Goal: Navigation & Orientation: Find specific page/section

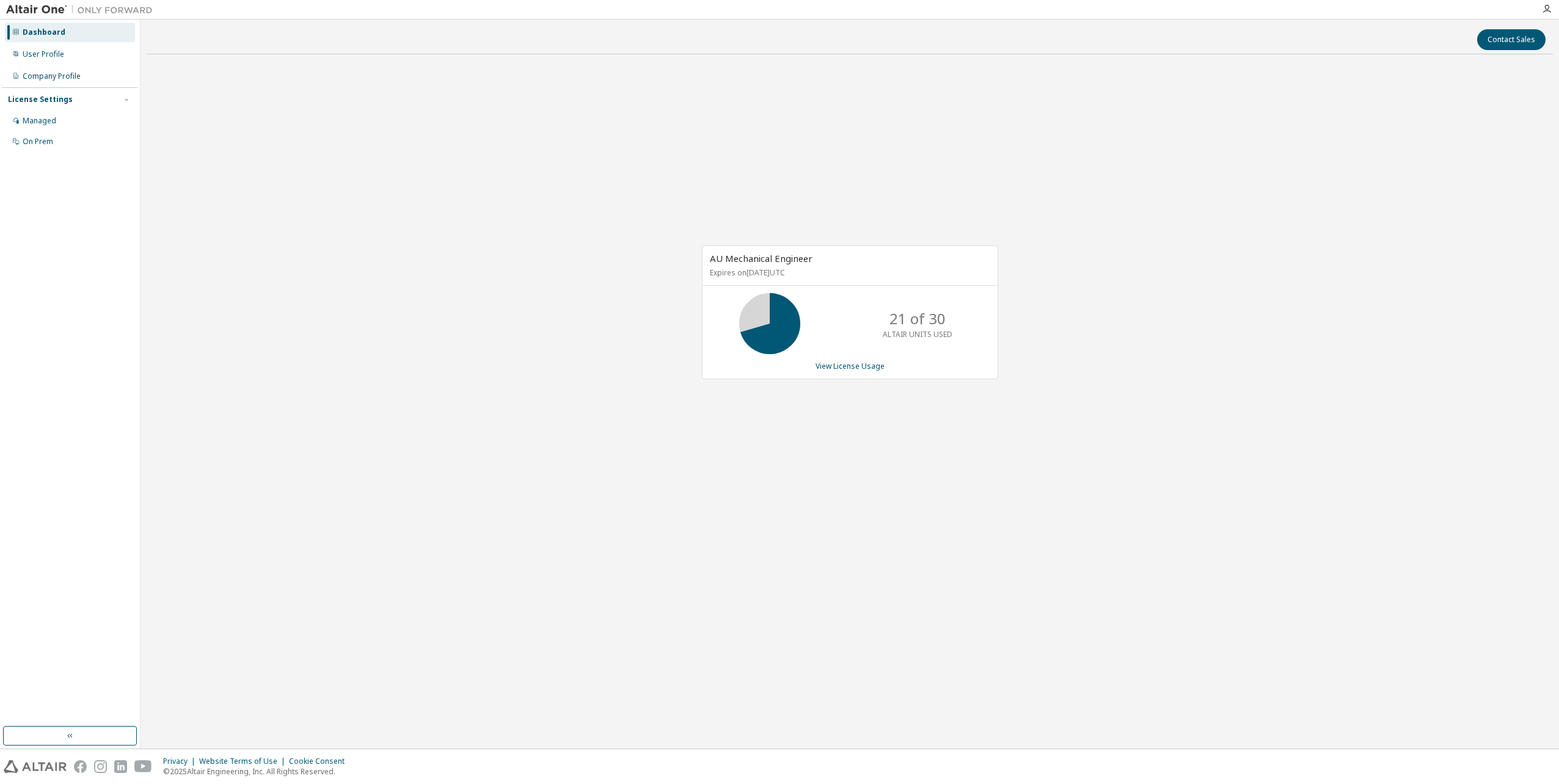
click at [1059, 172] on div "AU Mechanical Engineer Expires on [DATE] UTC 21 of 30 ALTAIR UNITS USED View Li…" at bounding box center [850, 318] width 1407 height 510
click at [1548, 9] on icon "button" at bounding box center [1546, 9] width 10 height 10
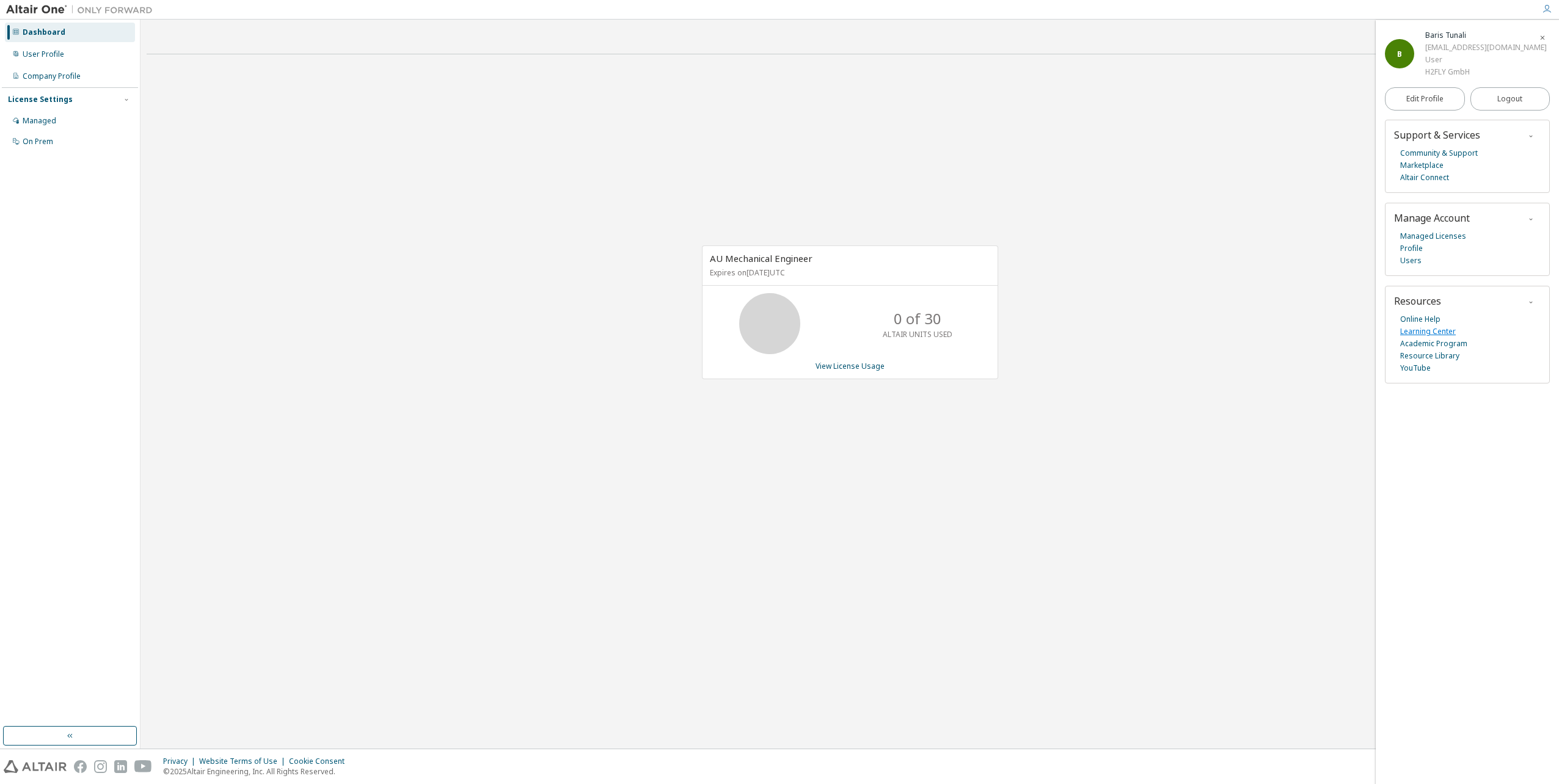
click at [1438, 334] on link "Learning Center" at bounding box center [1429, 332] width 56 height 13
